Goal: Book appointment/travel/reservation

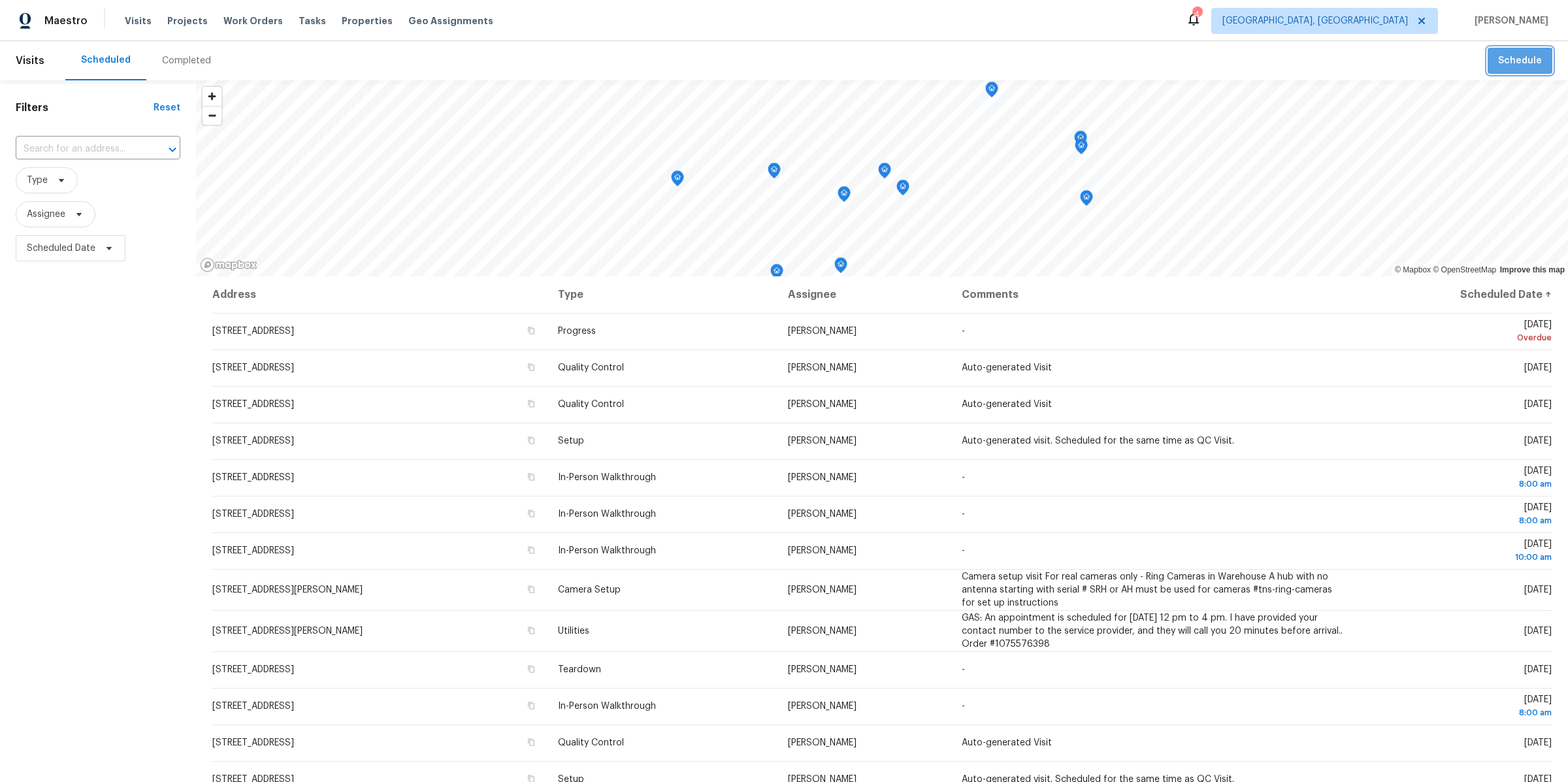
click at [1516, 66] on span "Schedule" at bounding box center [1519, 61] width 44 height 16
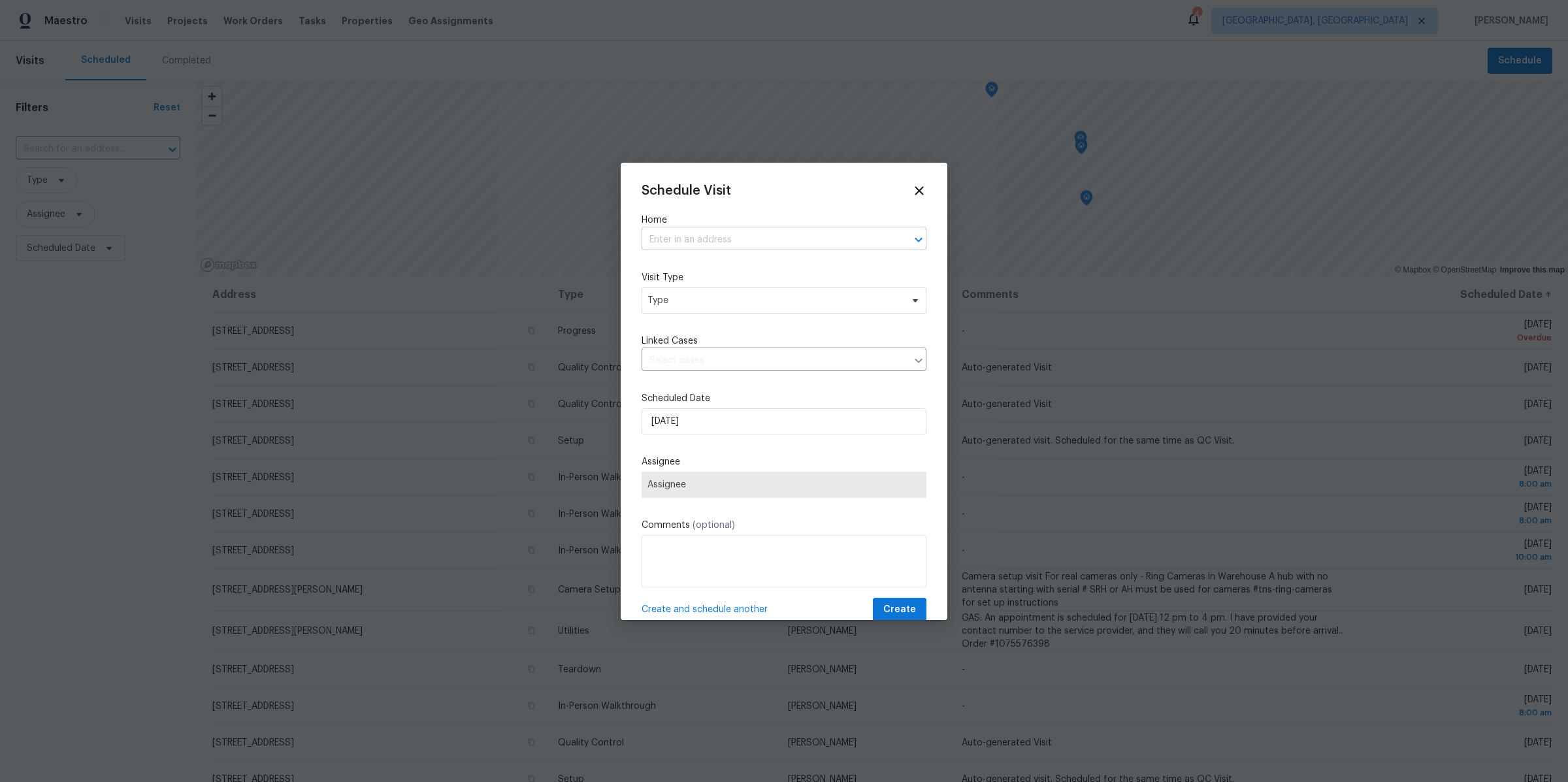
click at [674, 233] on input "text" at bounding box center [766, 240] width 248 height 20
type input "sdfds"
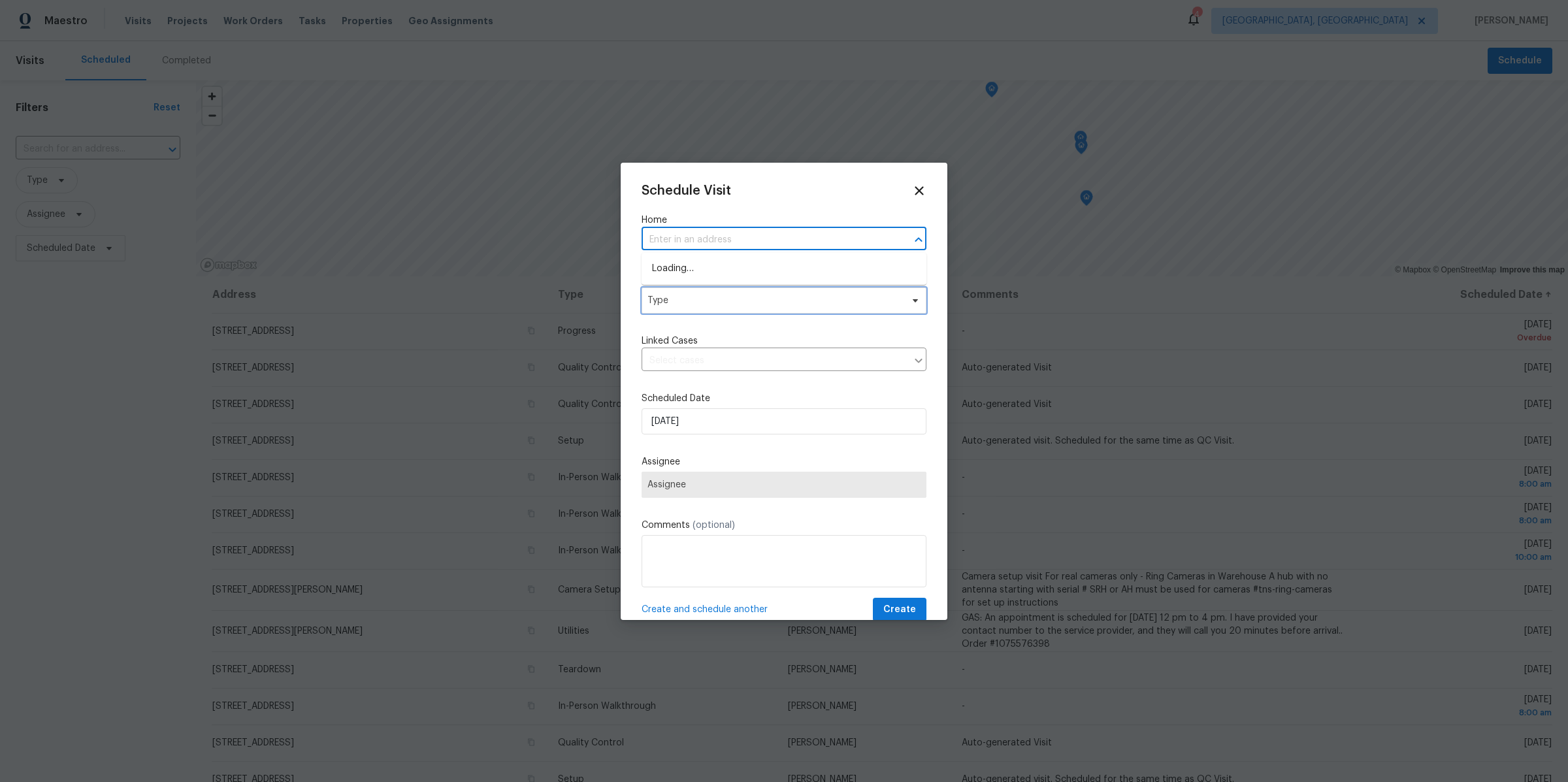
click at [678, 288] on span "Type" at bounding box center [784, 300] width 285 height 26
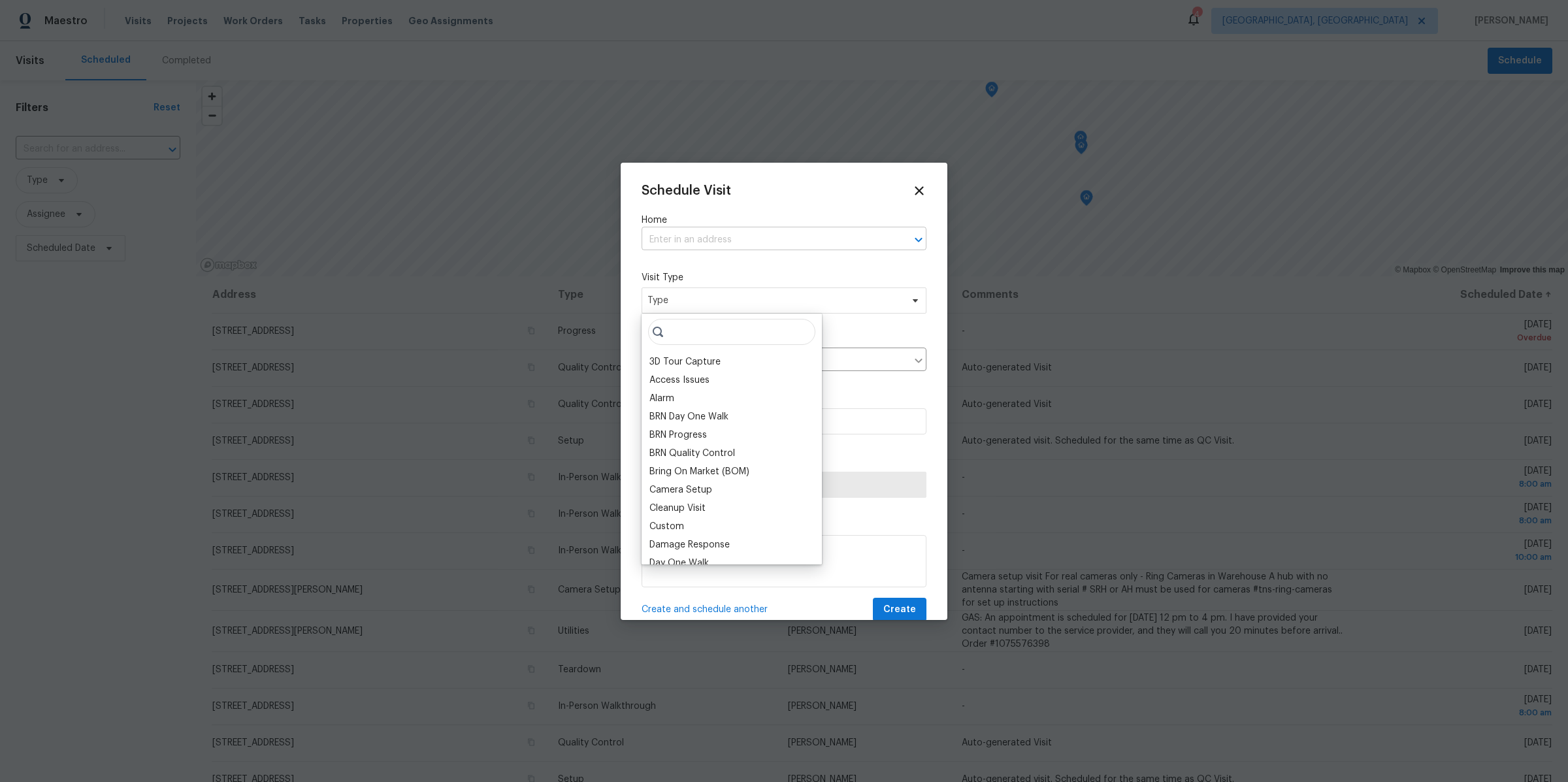
click at [679, 239] on input "text" at bounding box center [766, 240] width 248 height 20
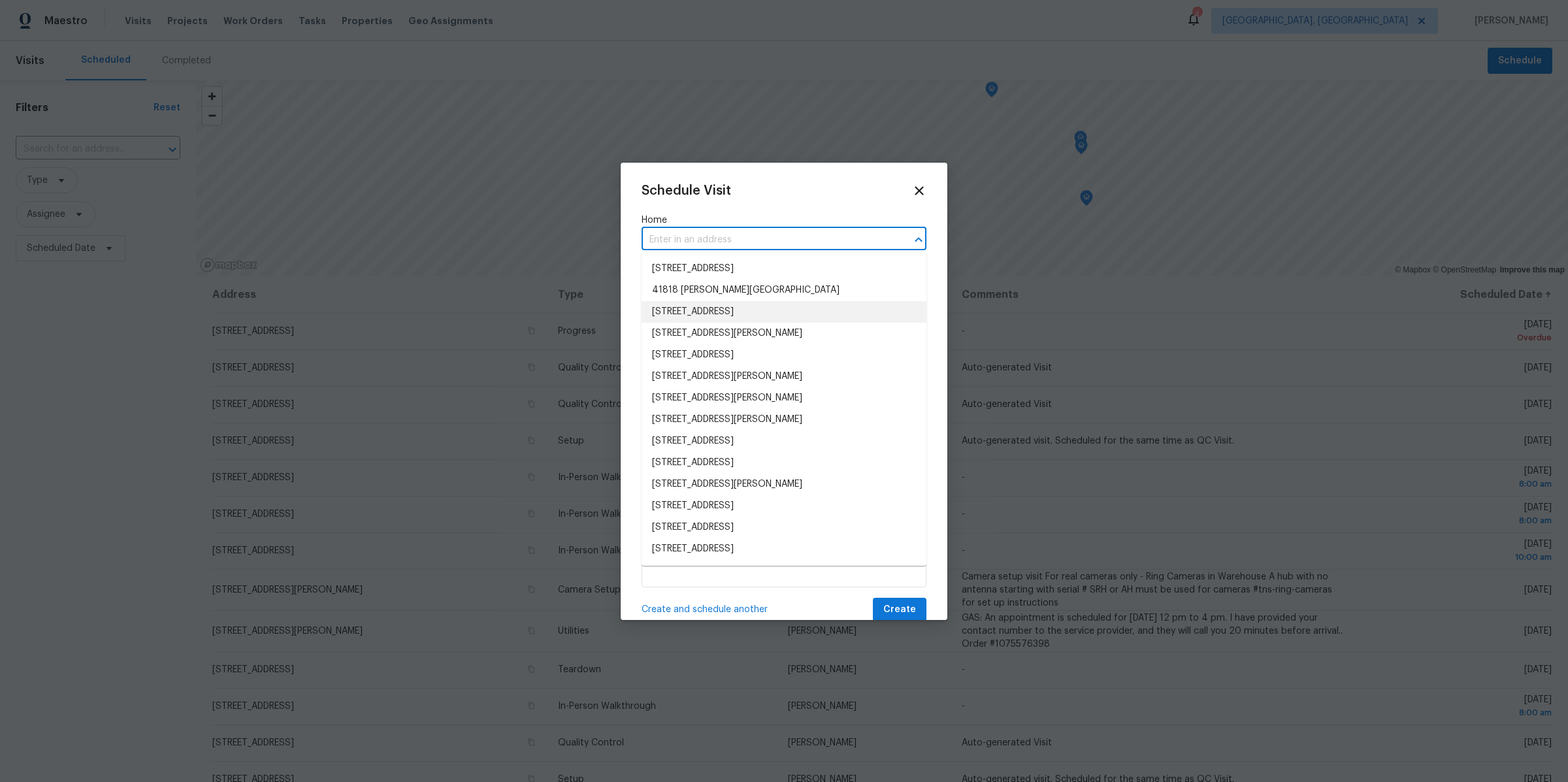
click at [694, 337] on li "[STREET_ADDRESS][PERSON_NAME]" at bounding box center [784, 333] width 285 height 22
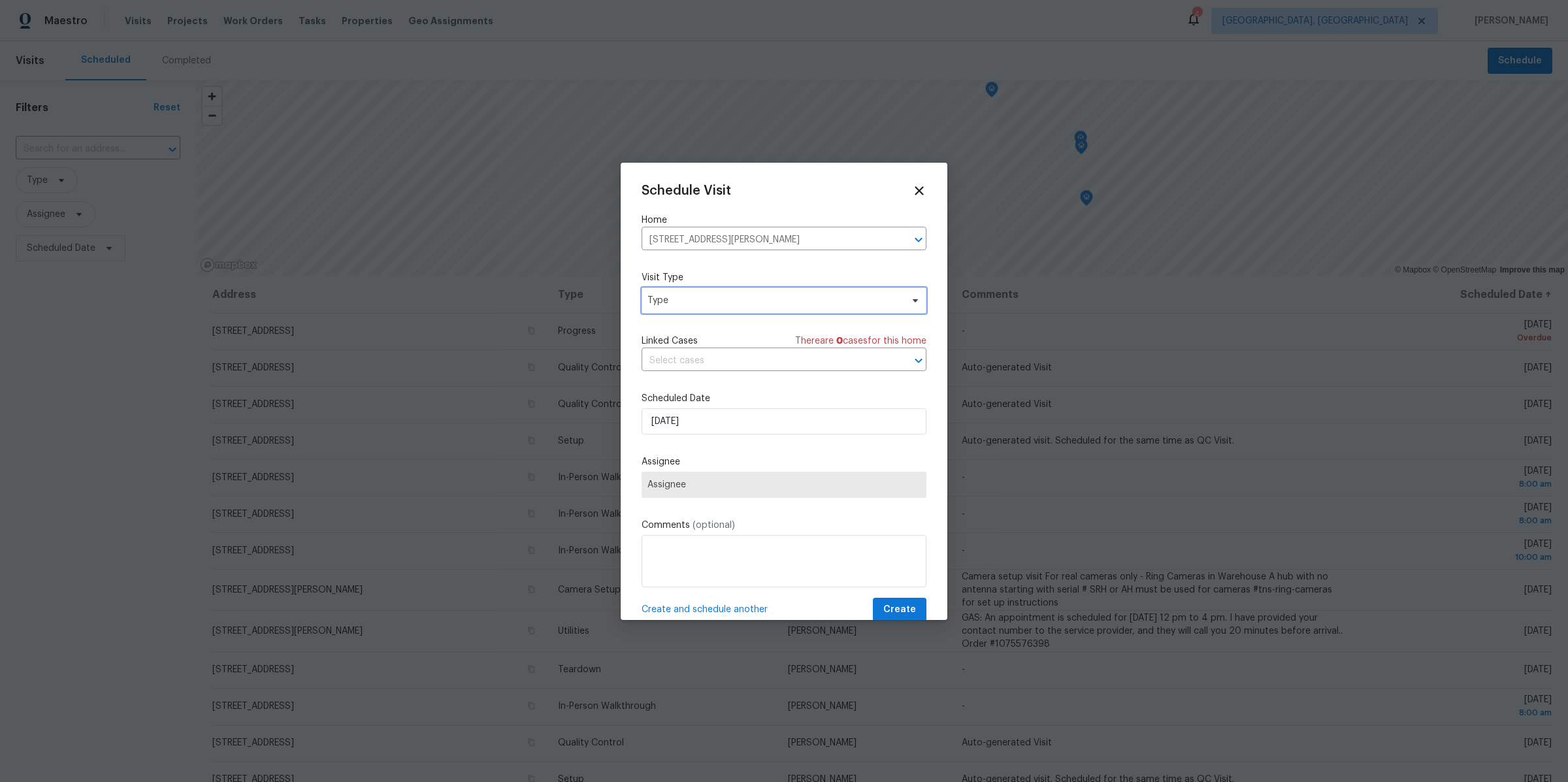
click at [680, 295] on span "Type" at bounding box center [774, 300] width 254 height 13
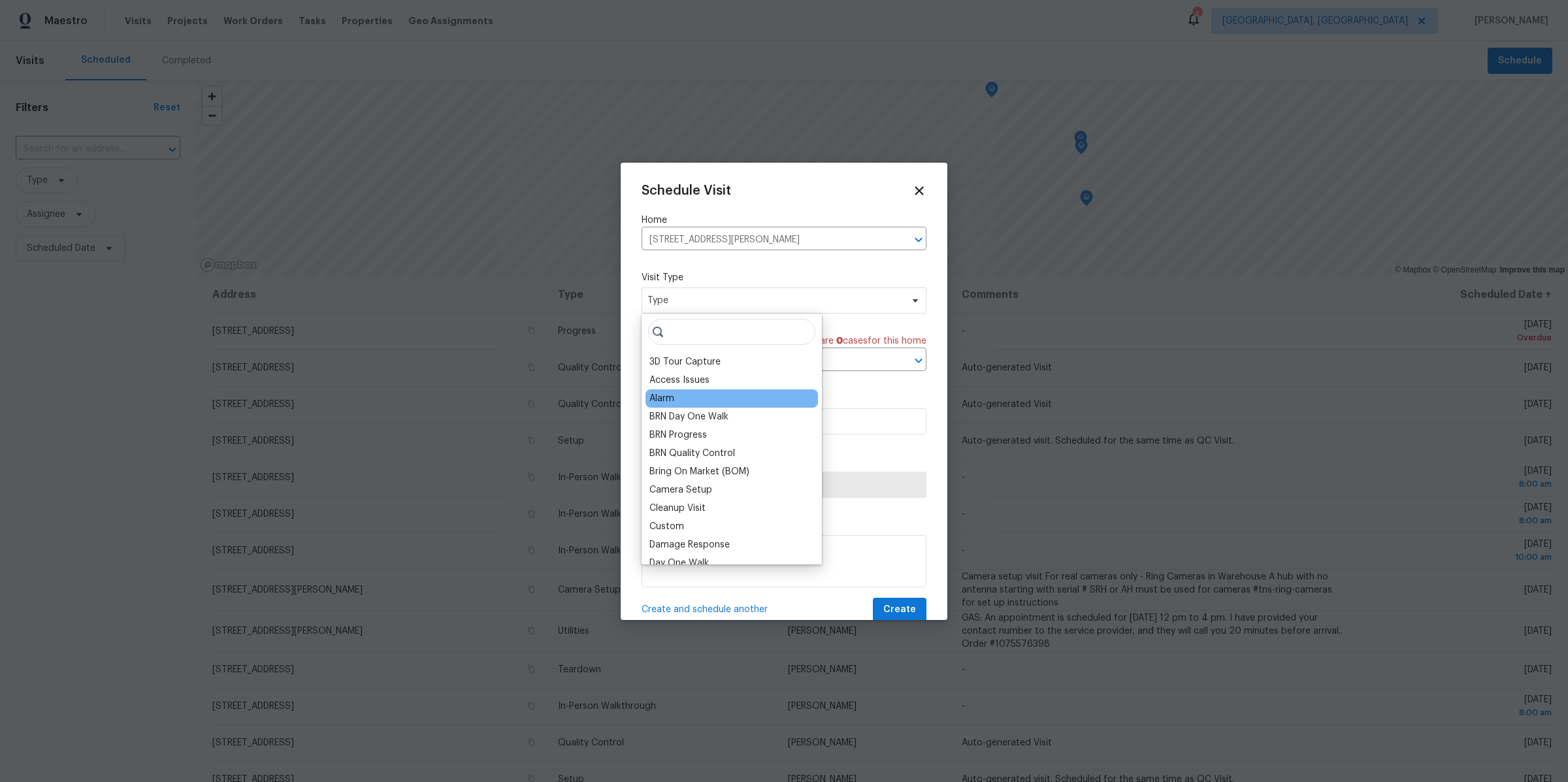
click at [685, 393] on div "Alarm" at bounding box center [731, 399] width 173 height 19
click at [683, 392] on div "Alarm" at bounding box center [731, 399] width 173 height 19
click at [659, 402] on div "Alarm" at bounding box center [662, 399] width 25 height 13
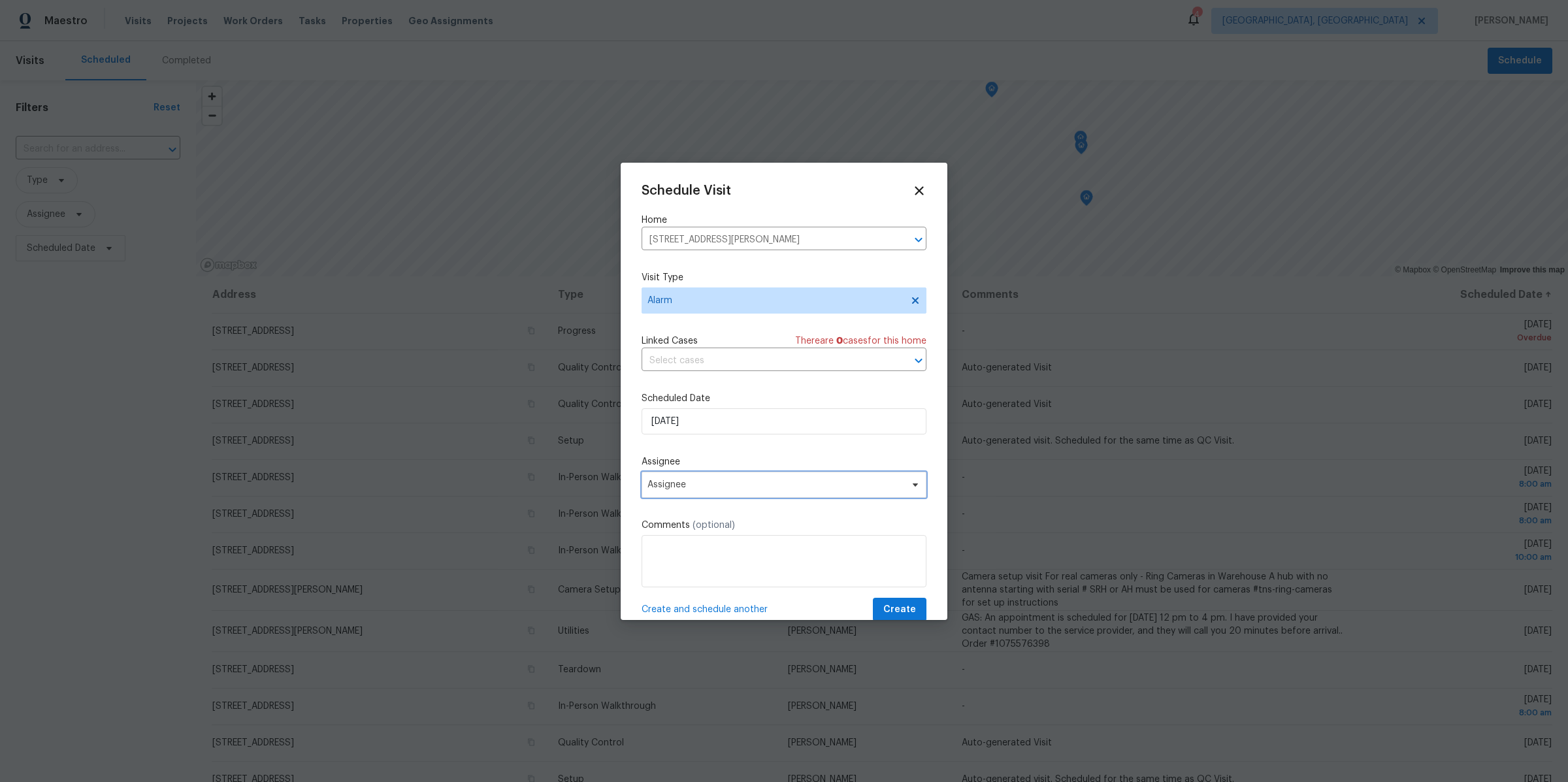
click at [665, 473] on span "Assignee" at bounding box center [784, 485] width 285 height 26
type input "[DEMOGRAPHIC_DATA]"
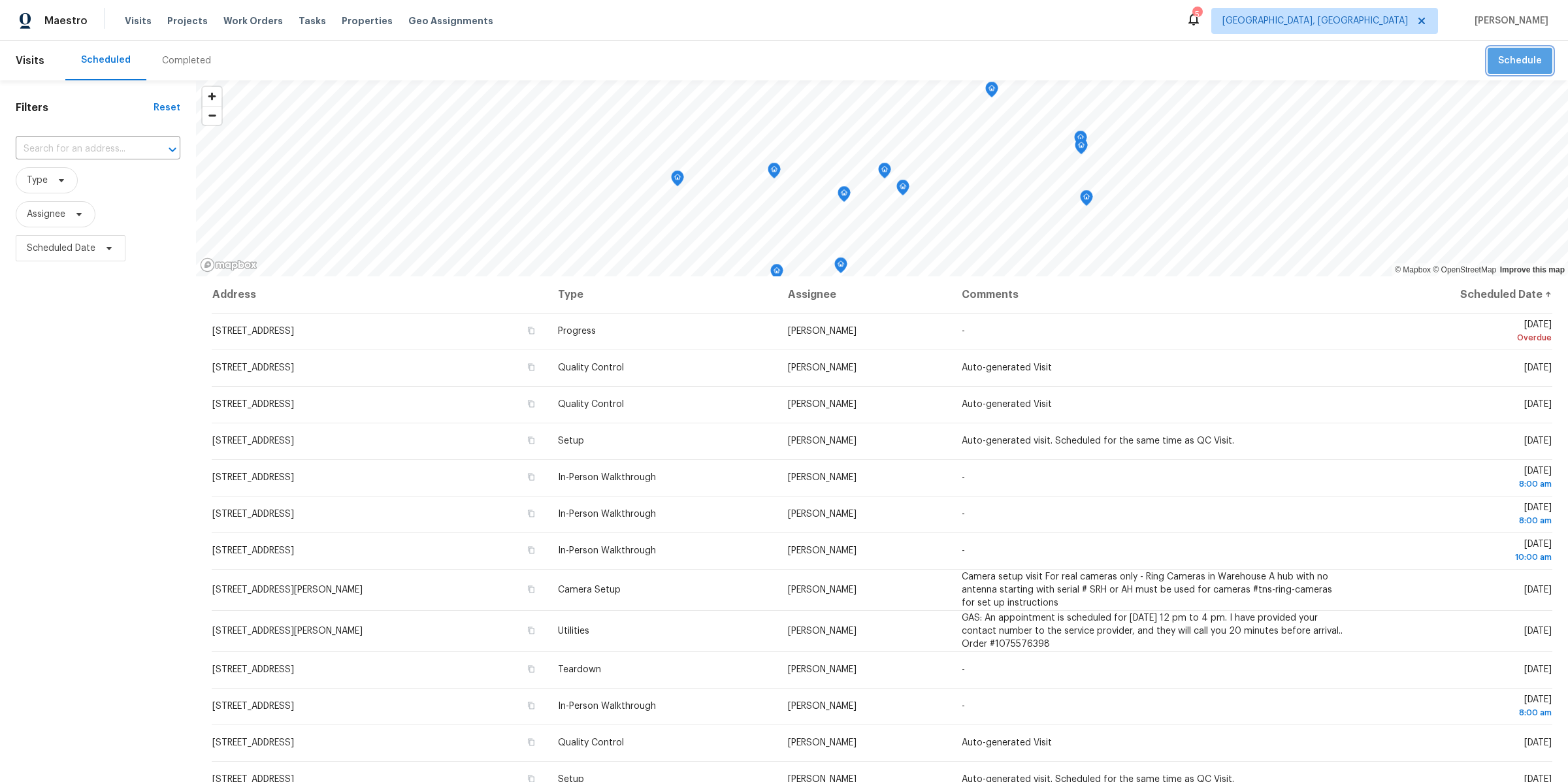
click at [1530, 55] on span "Schedule" at bounding box center [1519, 61] width 44 height 16
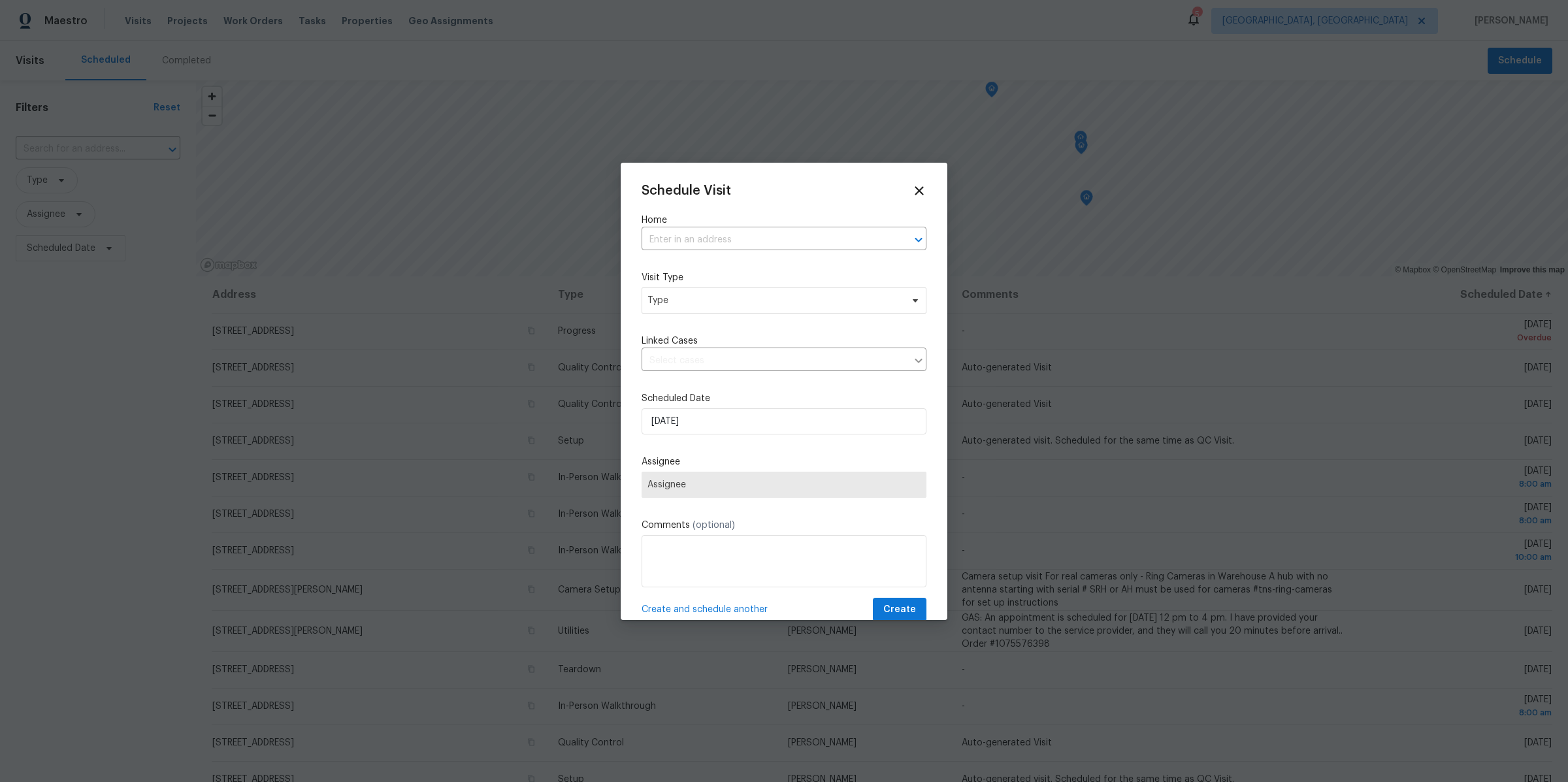
click at [705, 487] on span "Assignee" at bounding box center [784, 485] width 273 height 11
click at [678, 237] on input "text" at bounding box center [766, 240] width 248 height 20
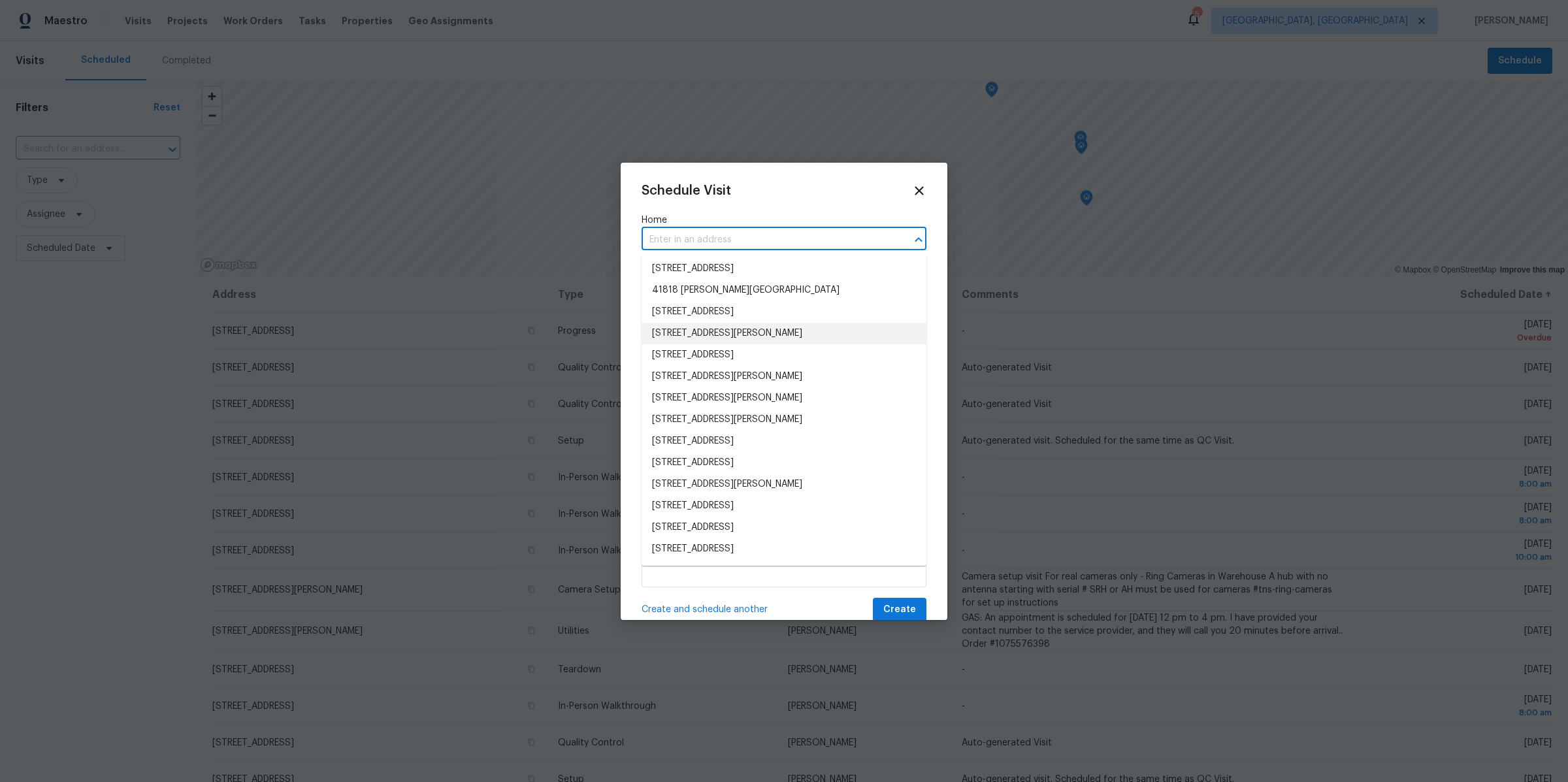
click at [678, 340] on li "[STREET_ADDRESS][PERSON_NAME]" at bounding box center [784, 333] width 285 height 22
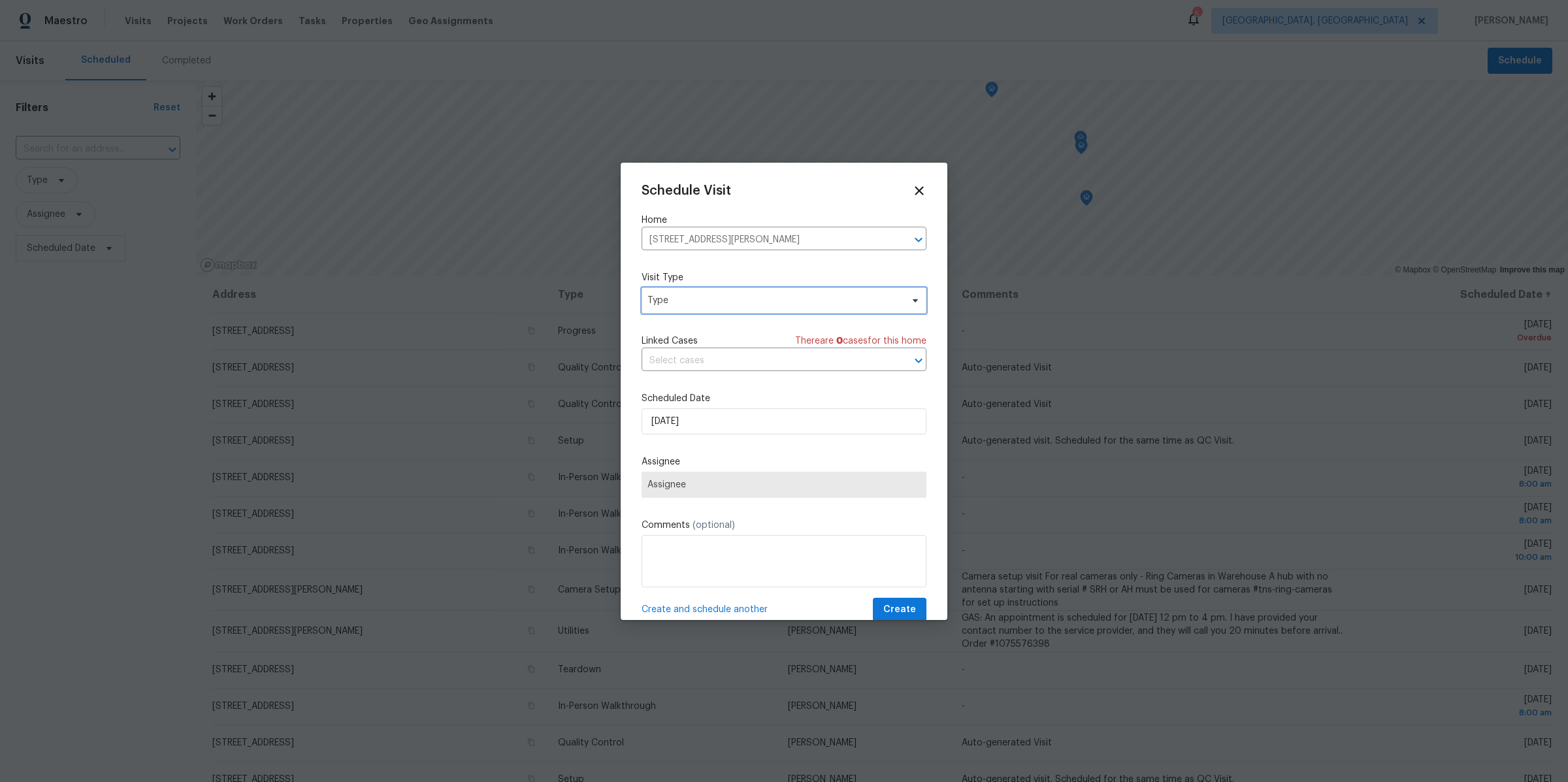
click at [667, 302] on span "Type" at bounding box center [774, 300] width 254 height 13
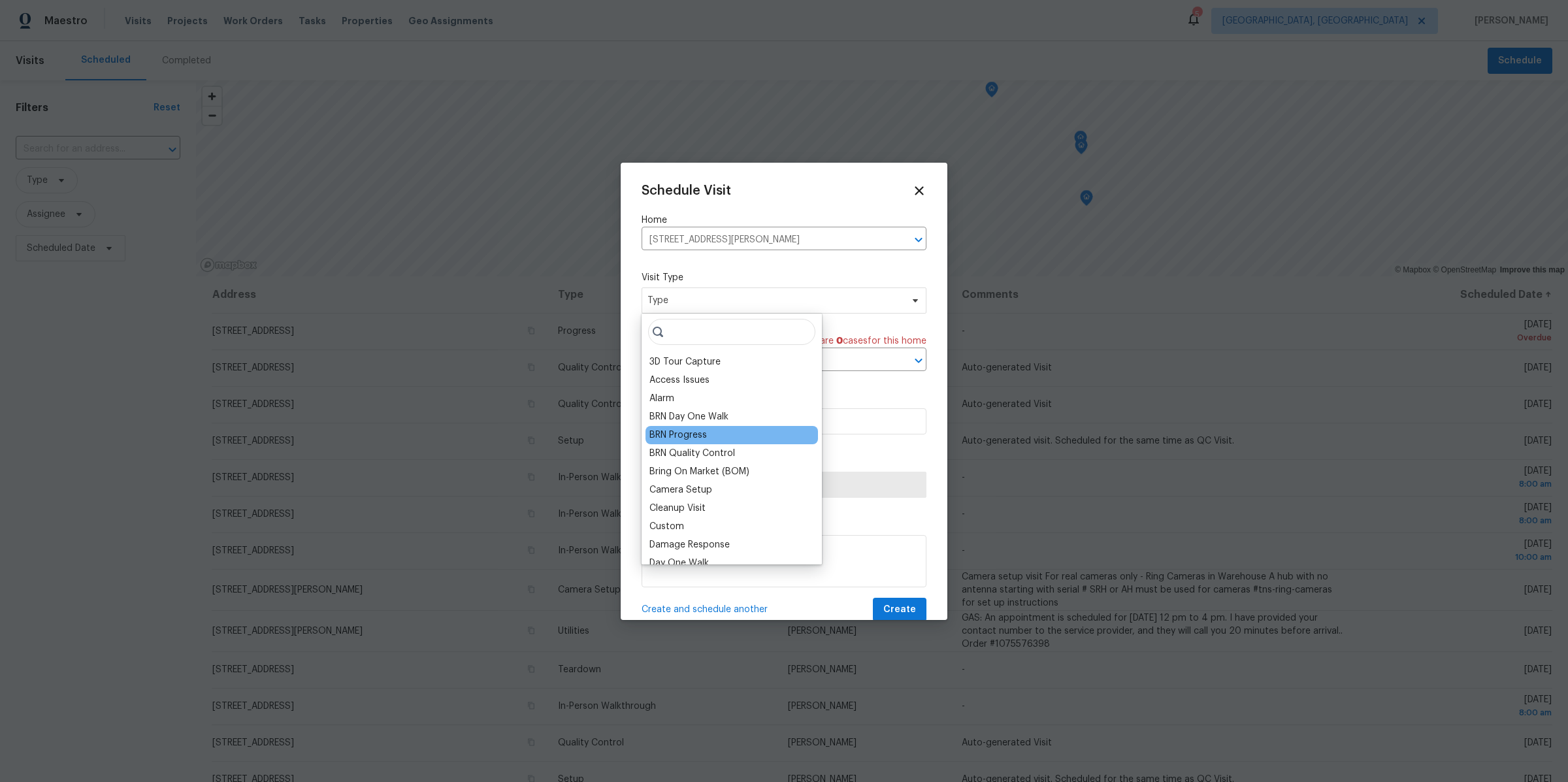
click at [695, 437] on div "BRN Progress" at bounding box center [678, 435] width 57 height 13
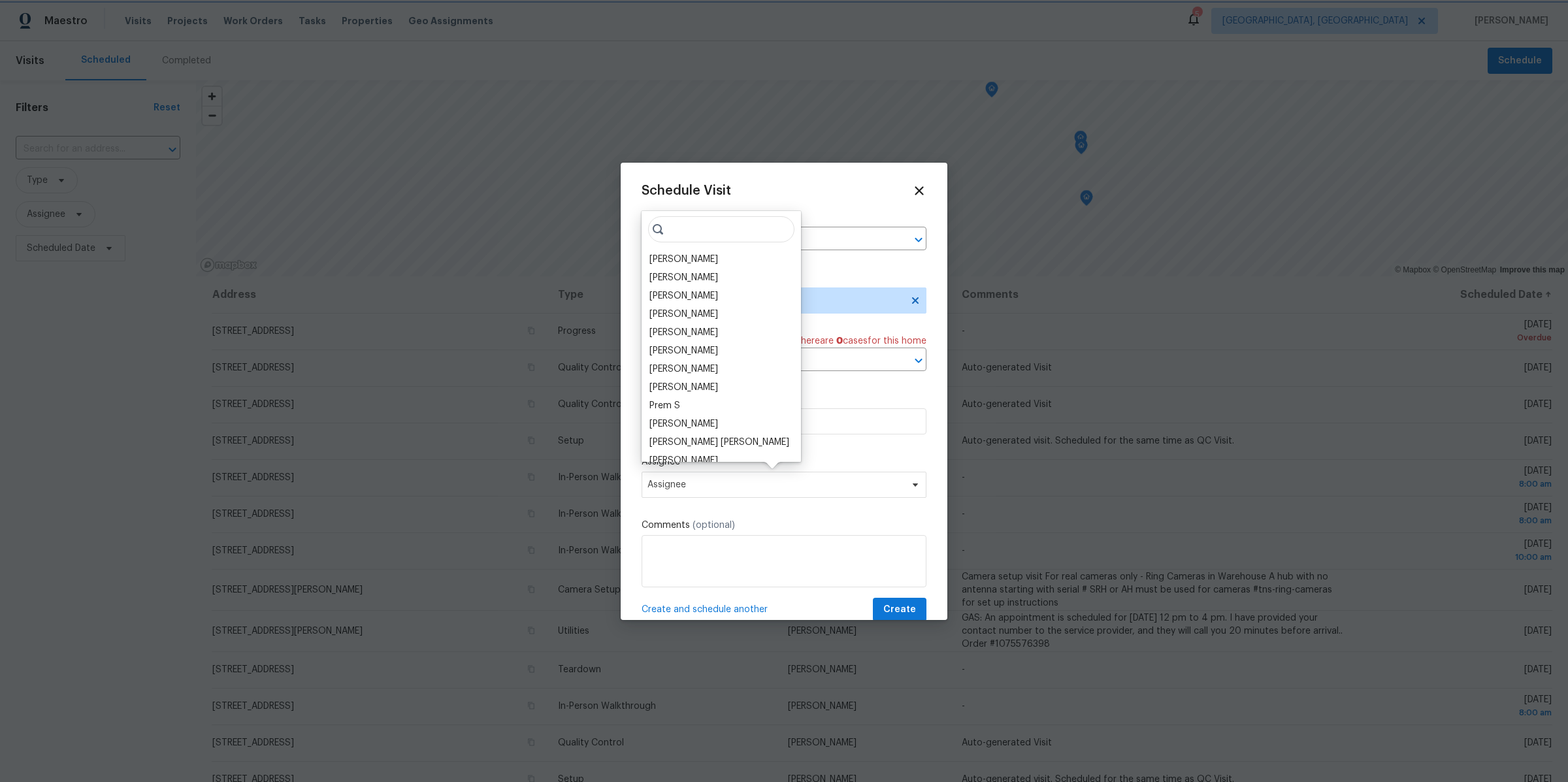
click at [680, 505] on div "Schedule Visit Home [STREET_ADDRESS][PERSON_NAME] ​ Visit Type BRN Progress Lin…" at bounding box center [784, 402] width 285 height 438
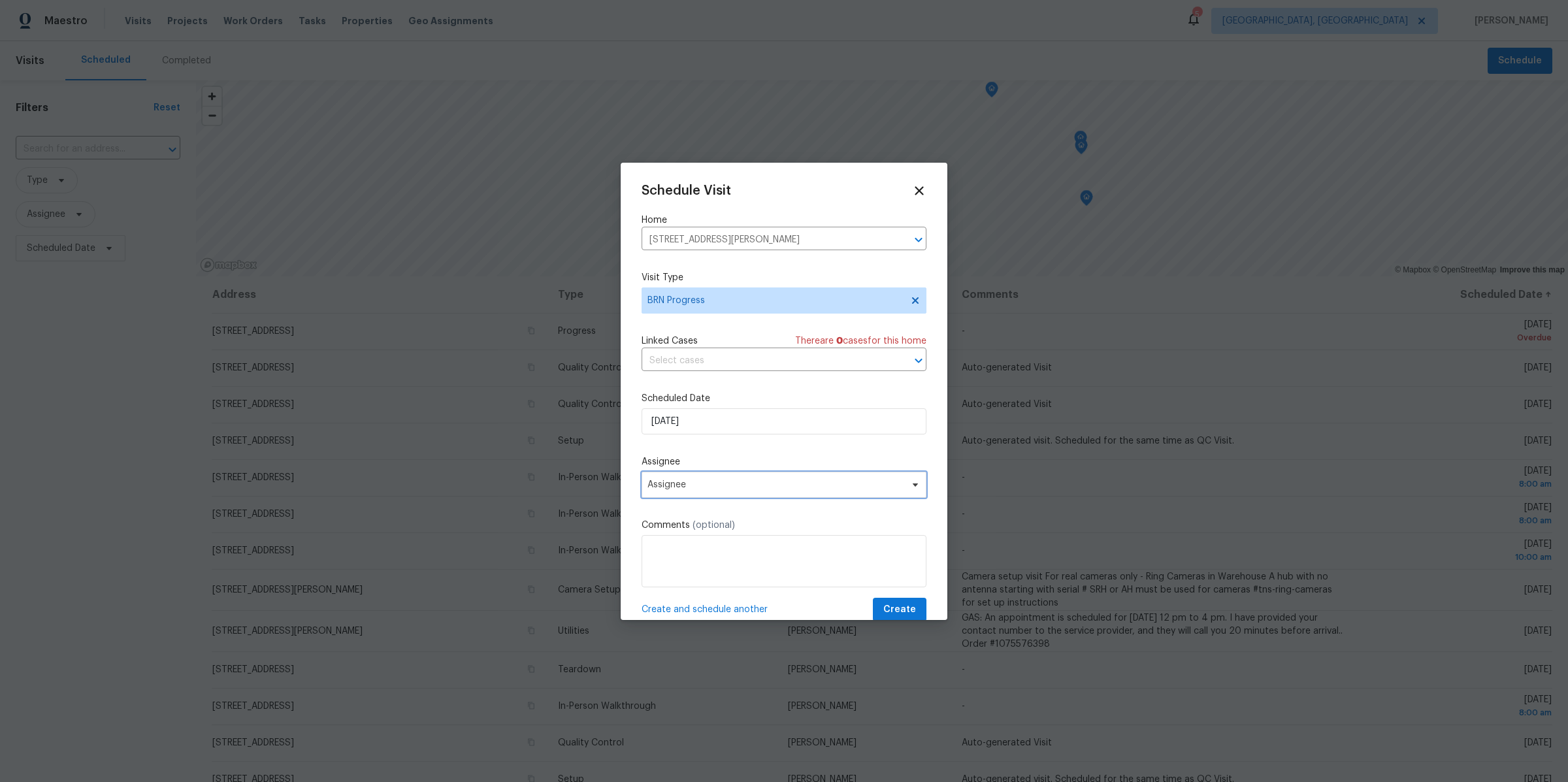
click at [674, 485] on span "Assignee" at bounding box center [775, 485] width 256 height 11
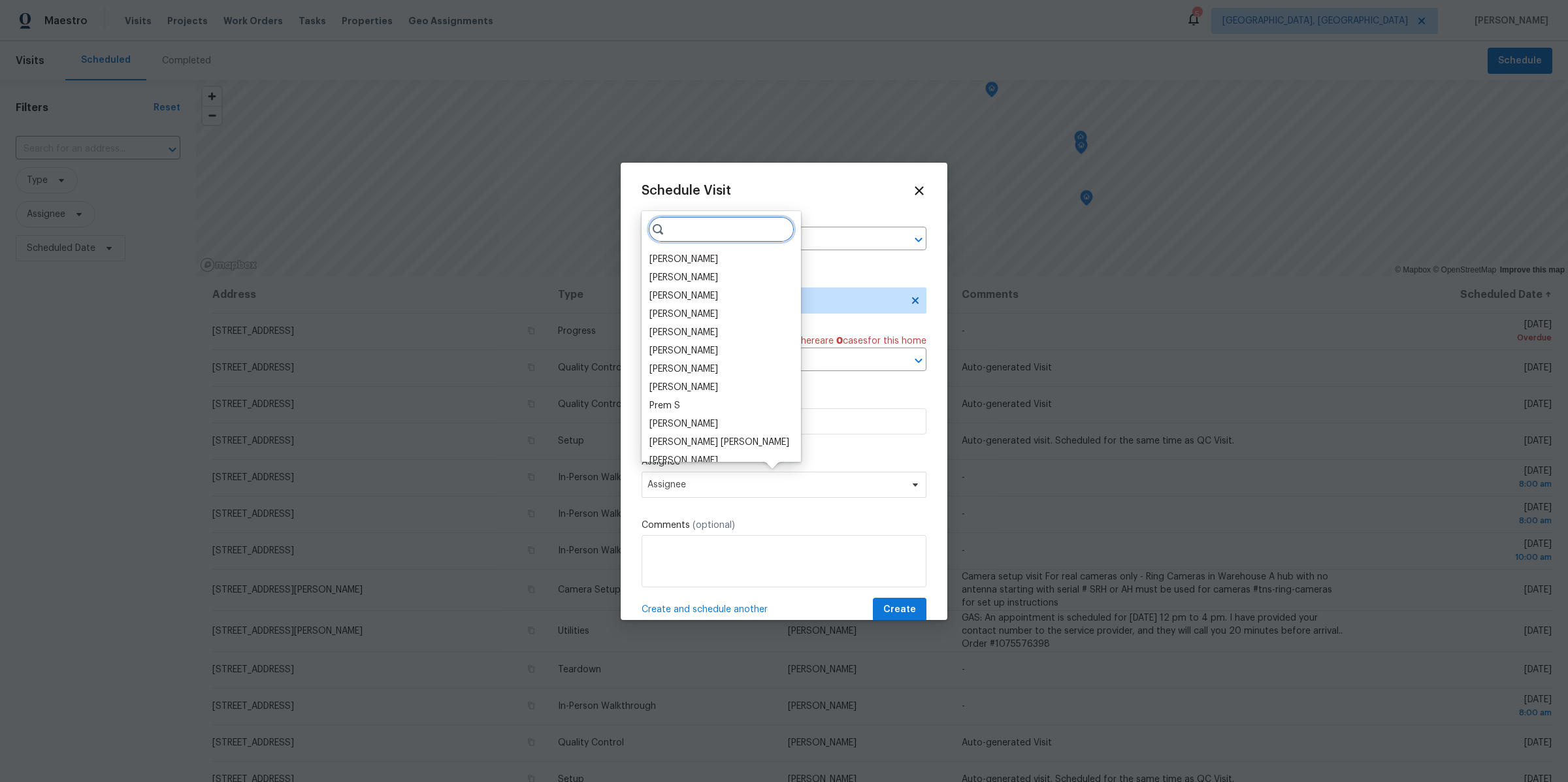
click at [692, 230] on input "search" at bounding box center [721, 229] width 146 height 26
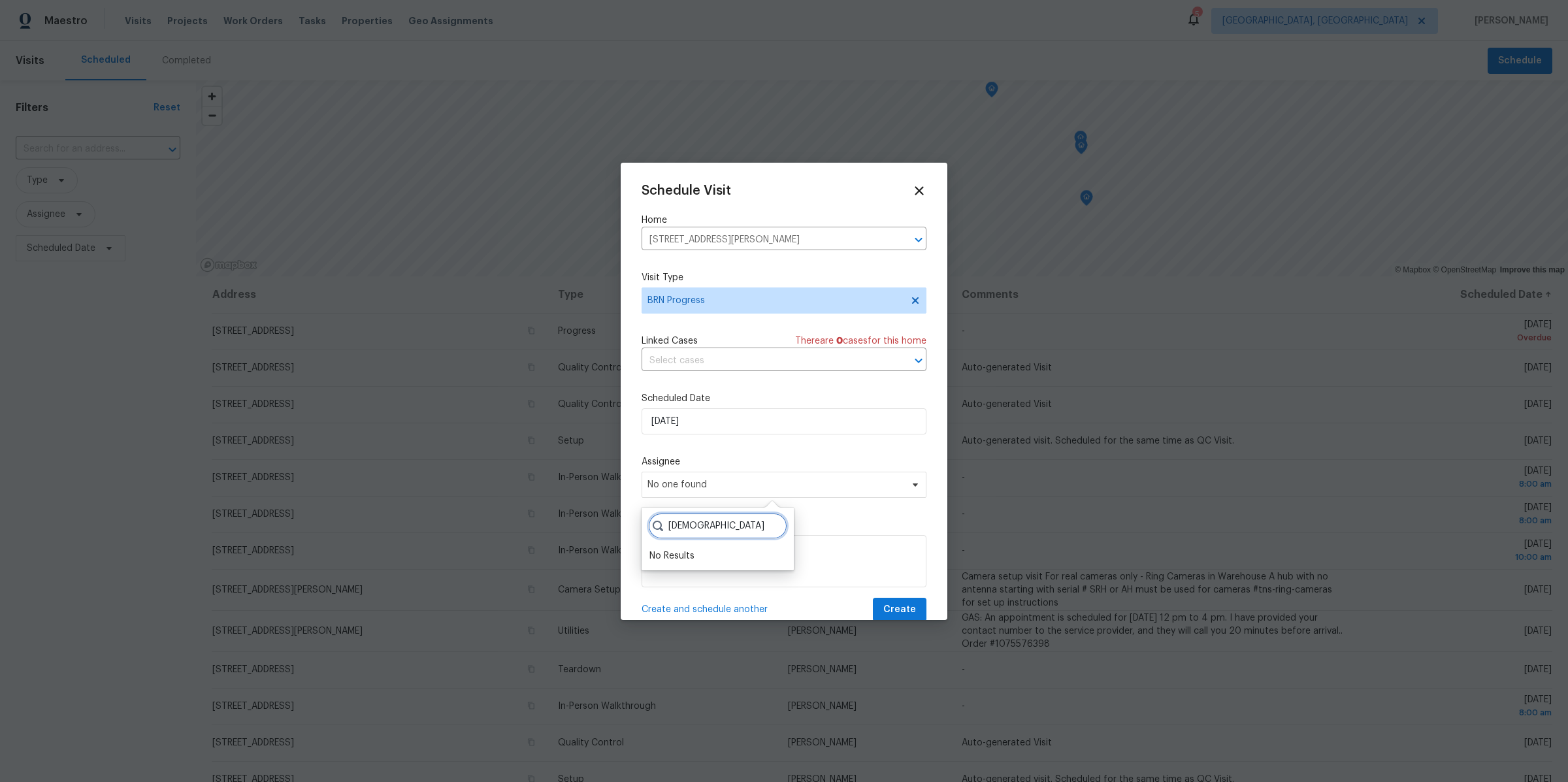
type input "[DEMOGRAPHIC_DATA]"
